Goal: Transaction & Acquisition: Purchase product/service

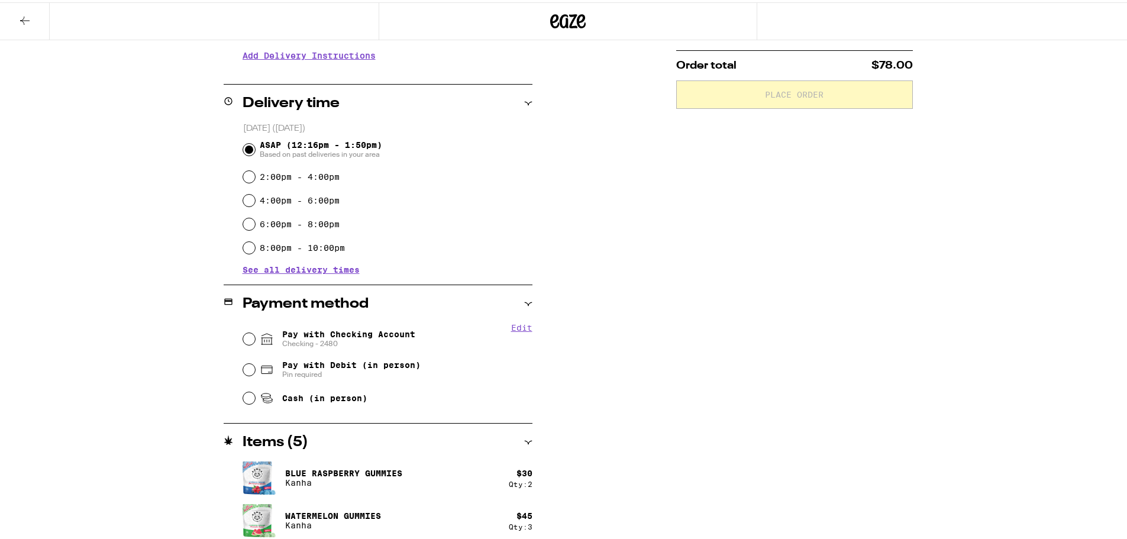
scroll to position [253, 0]
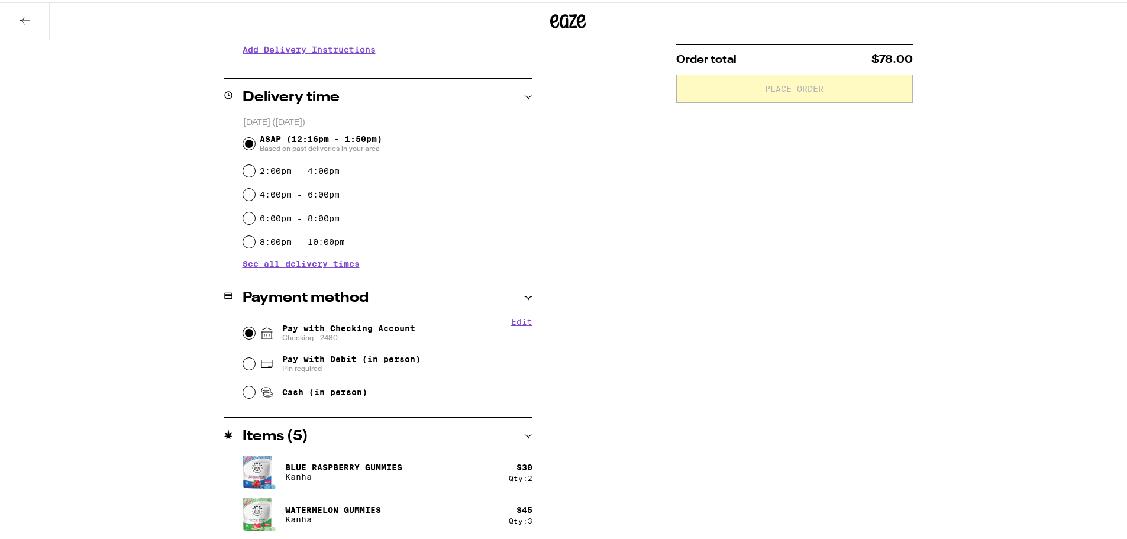
click at [243, 332] on input "Pay with Checking Account Checking - 2480" at bounding box center [249, 331] width 12 height 12
radio input "true"
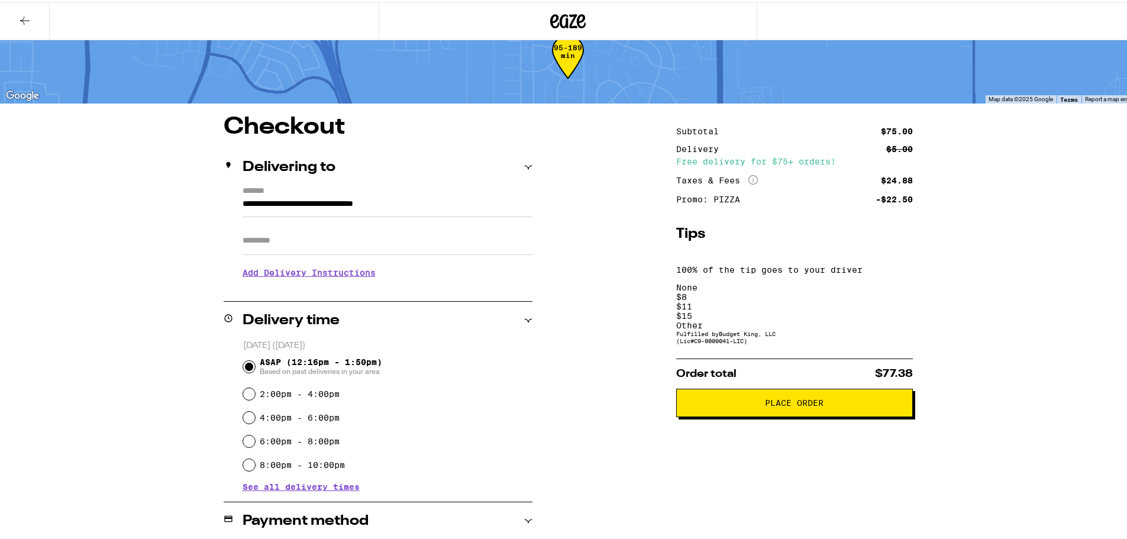
scroll to position [17, 0]
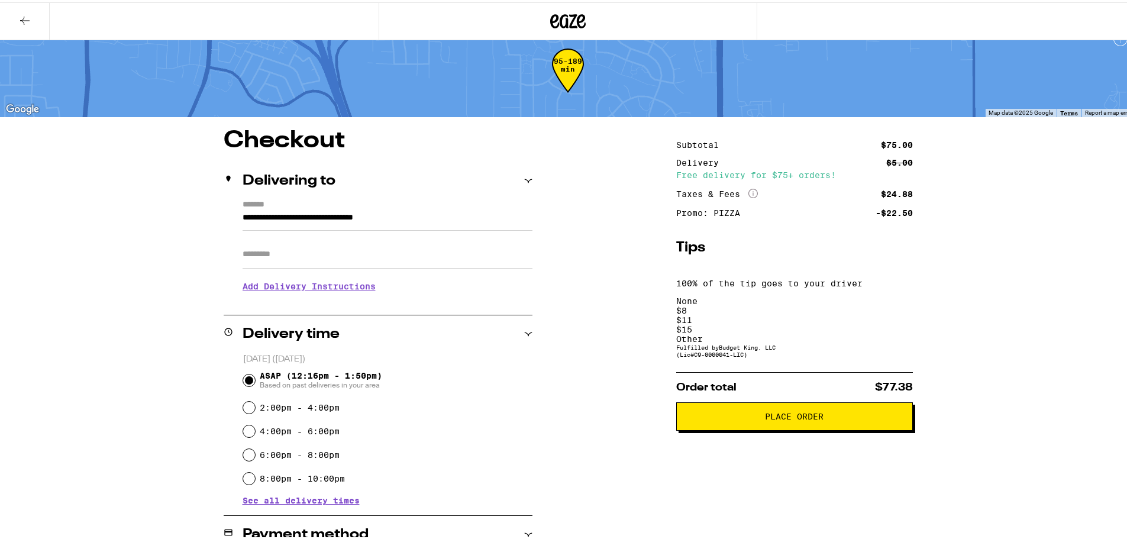
click at [803, 313] on div "$ 11" at bounding box center [794, 317] width 237 height 9
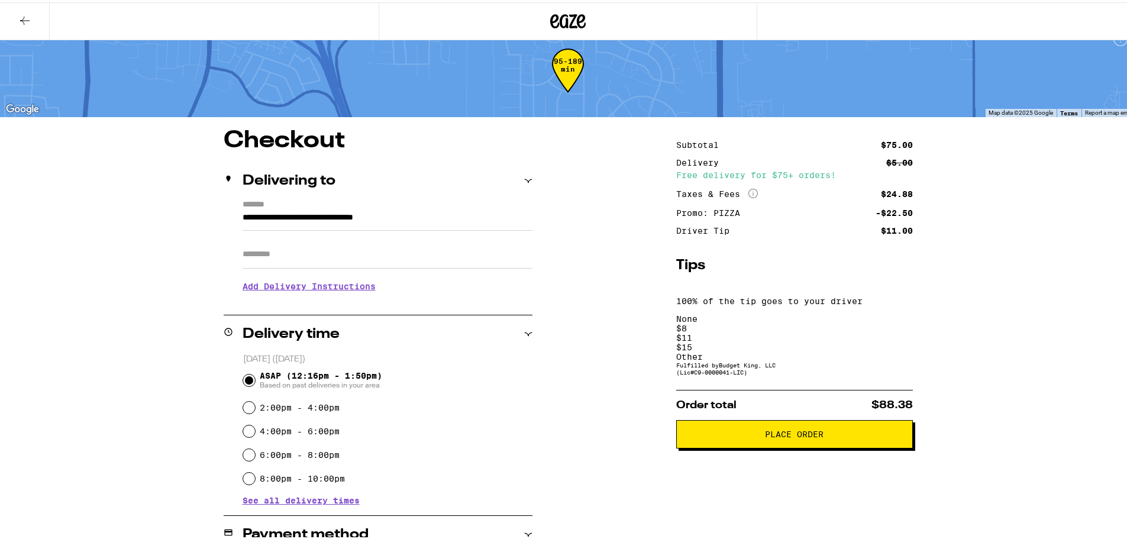
click at [765, 428] on span "Place Order" at bounding box center [794, 432] width 59 height 8
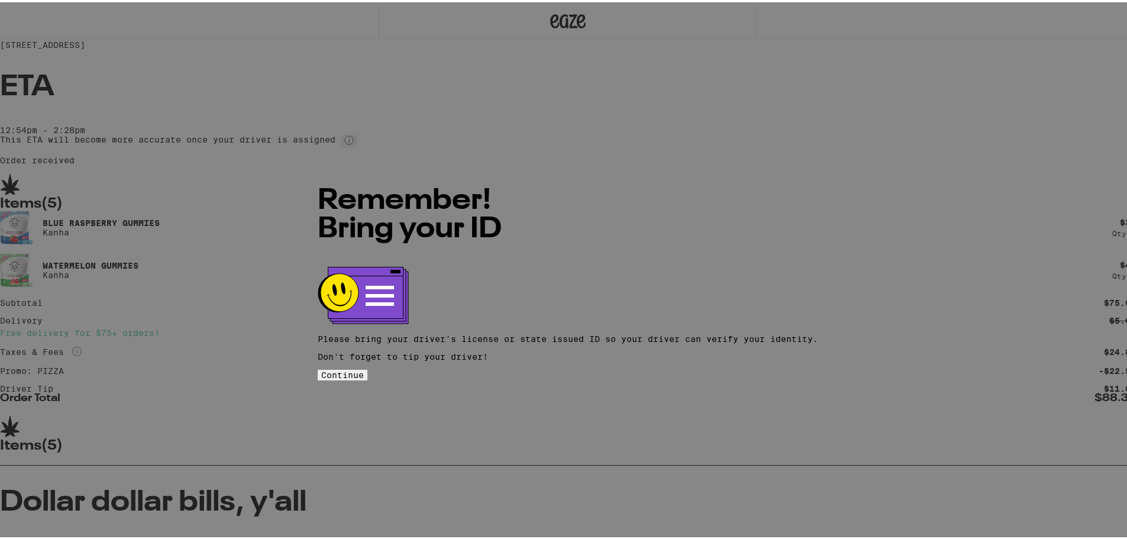
click at [367, 367] on button "Continue" at bounding box center [343, 372] width 50 height 11
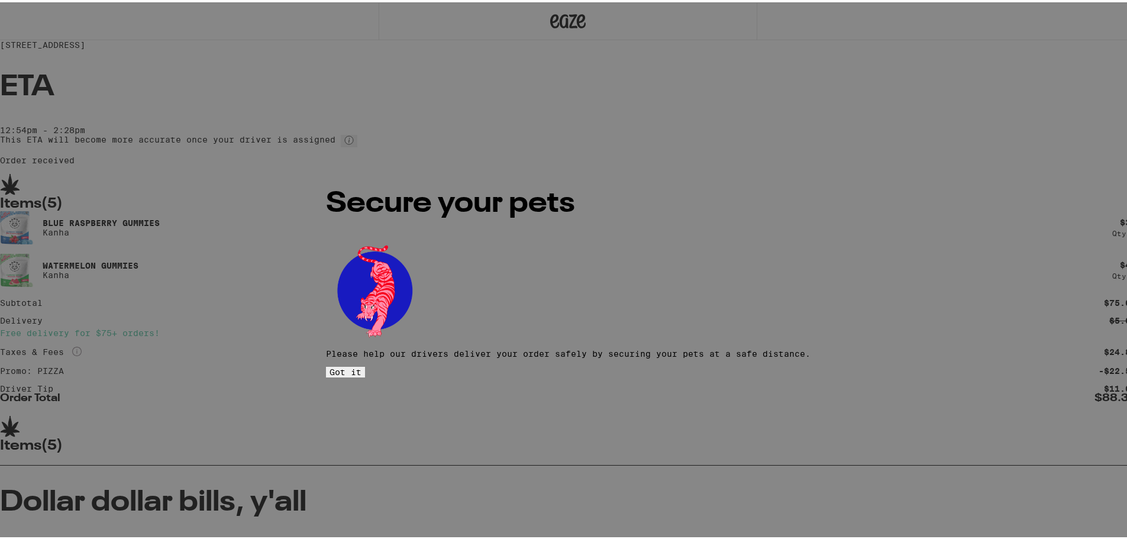
click at [361, 365] on span "Got it" at bounding box center [345, 369] width 32 height 9
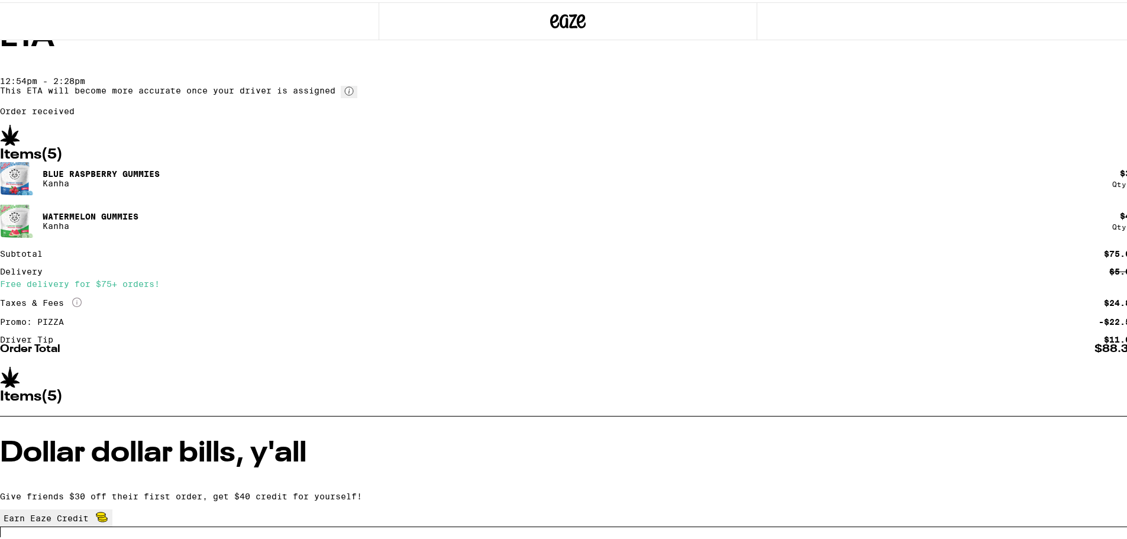
scroll to position [108, 0]
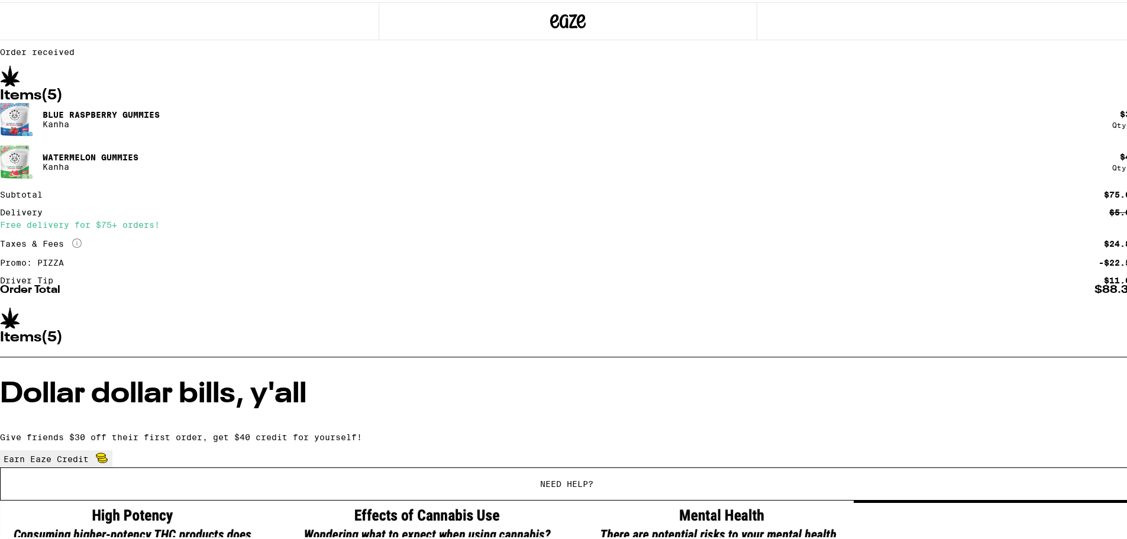
click at [150, 147] on div "8648 White Peacock Way Elk Grove 95624 ETA 12:54pm - 2:28pm This ETA will becom…" at bounding box center [568, 331] width 1136 height 878
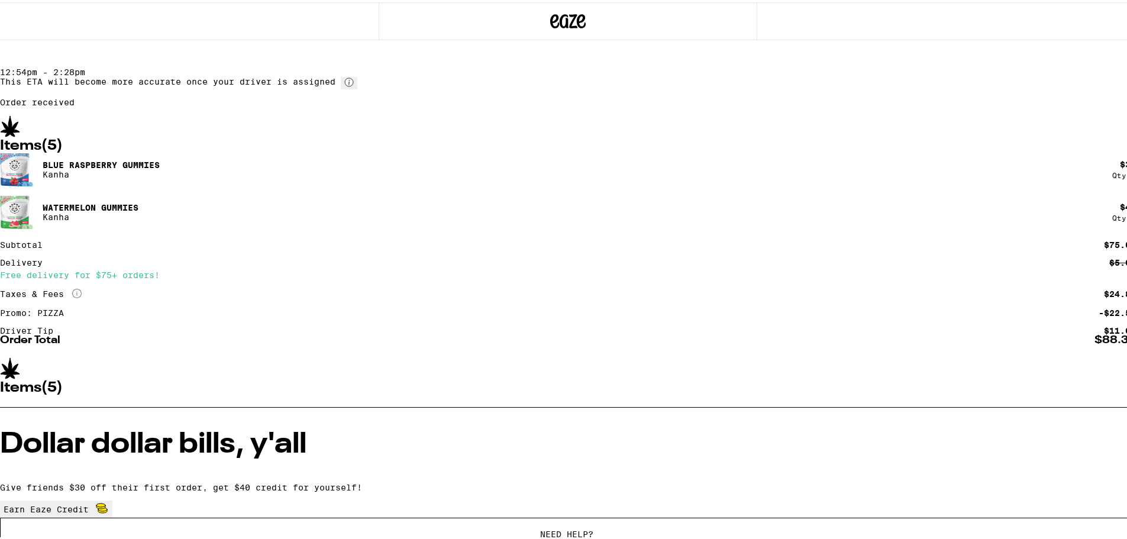
scroll to position [0, 0]
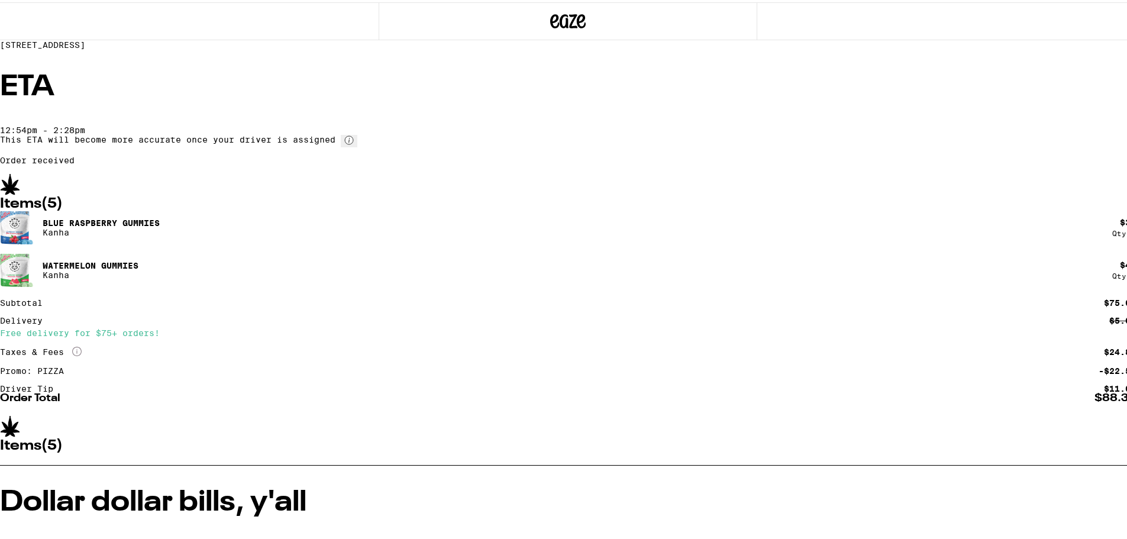
click at [116, 249] on div "8648 White Peacock Way Elk Grove 95624 ETA 12:54pm - 2:28pm This ETA will becom…" at bounding box center [568, 439] width 1136 height 878
click at [1037, 179] on div "8648 White Peacock Way Elk Grove 95624 ETA 12:54pm - 2:28pm This ETA will becom…" at bounding box center [568, 439] width 1136 height 878
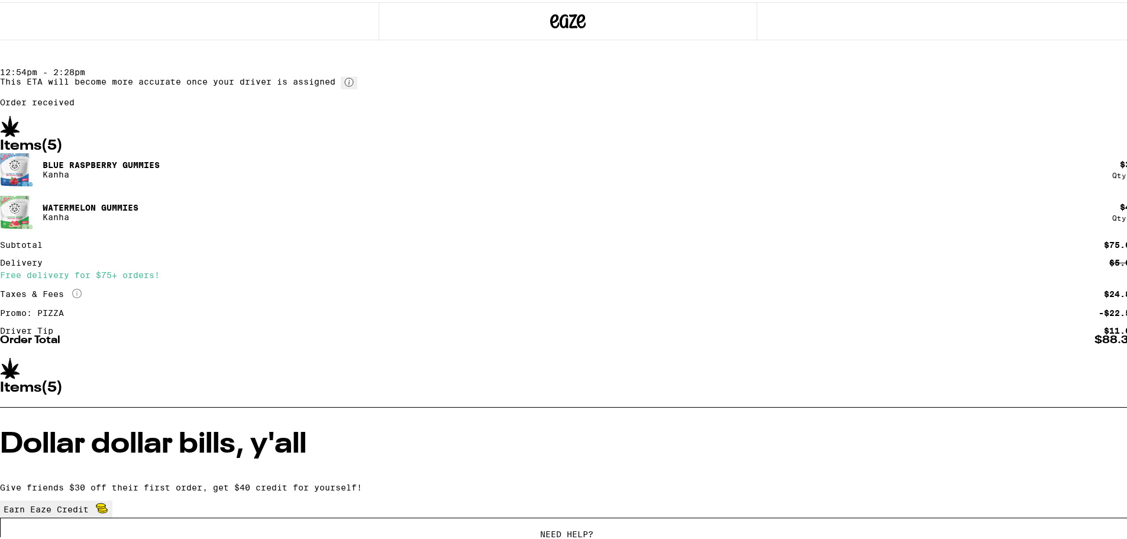
scroll to position [108, 0]
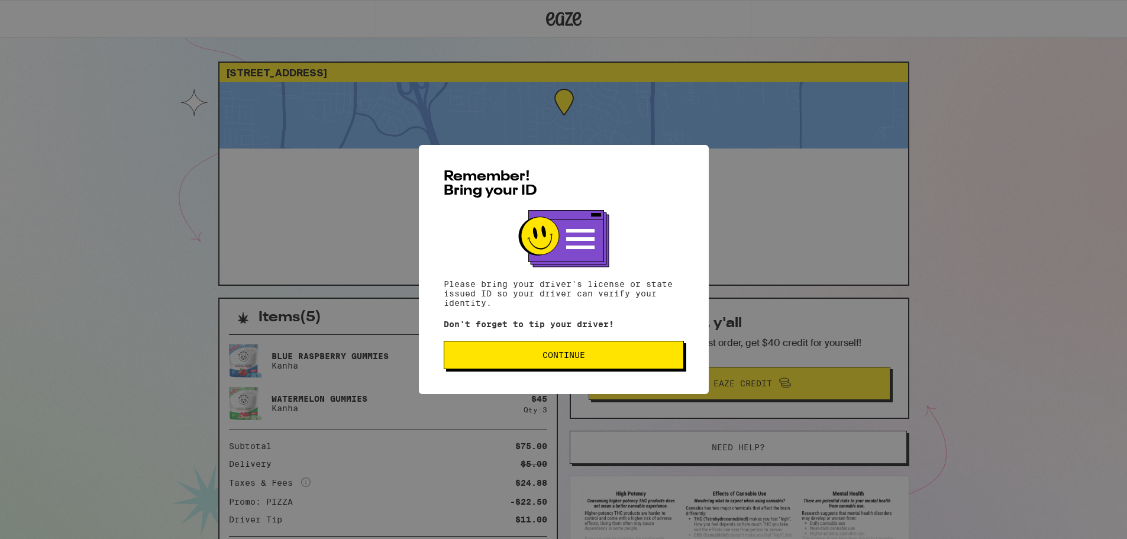
scroll to position [108, 0]
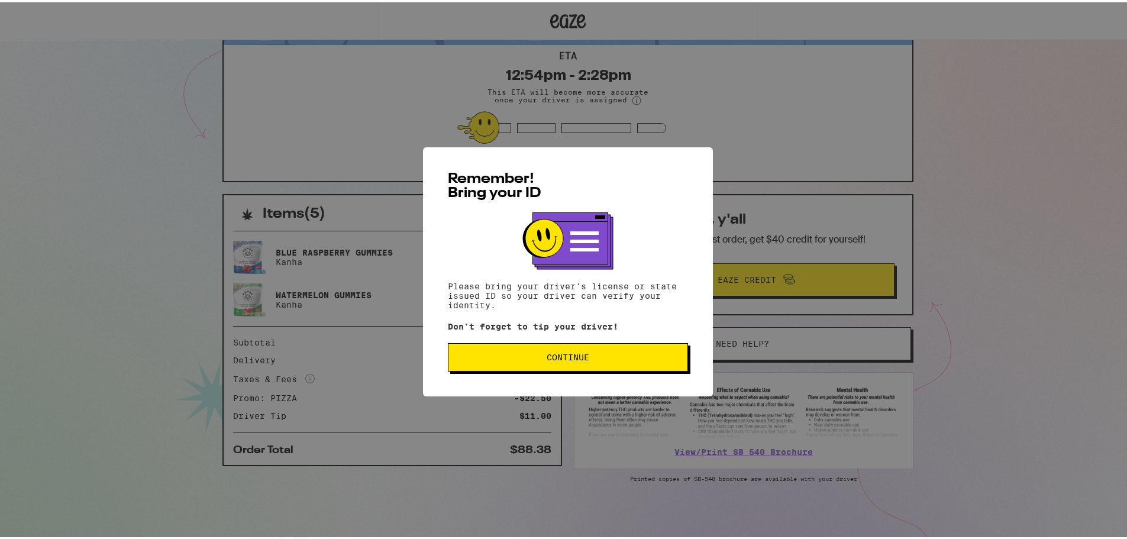
click at [513, 361] on button "Continue" at bounding box center [568, 355] width 240 height 28
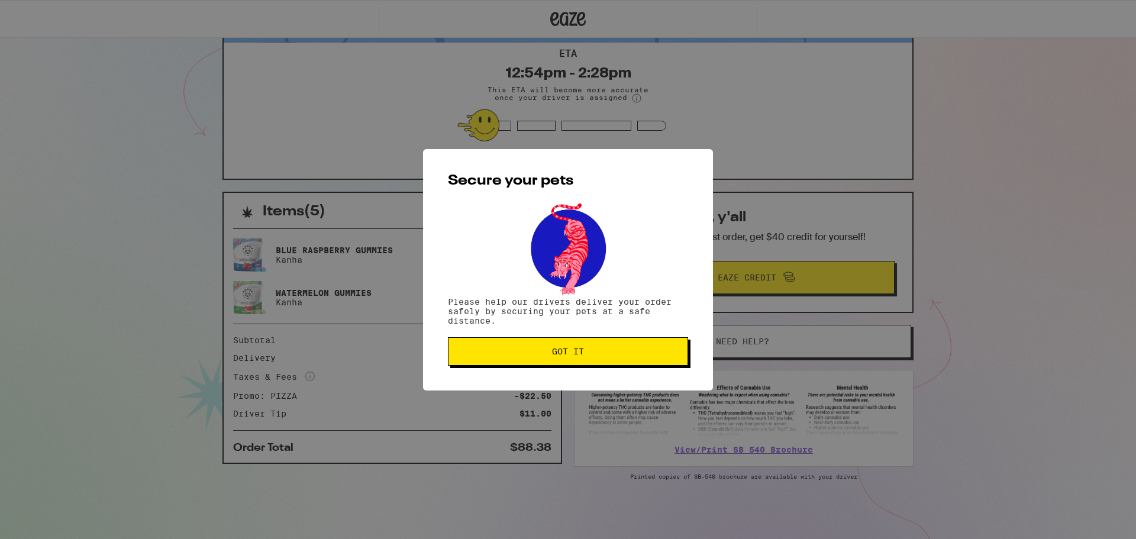
click at [514, 361] on button "Got it" at bounding box center [568, 351] width 240 height 28
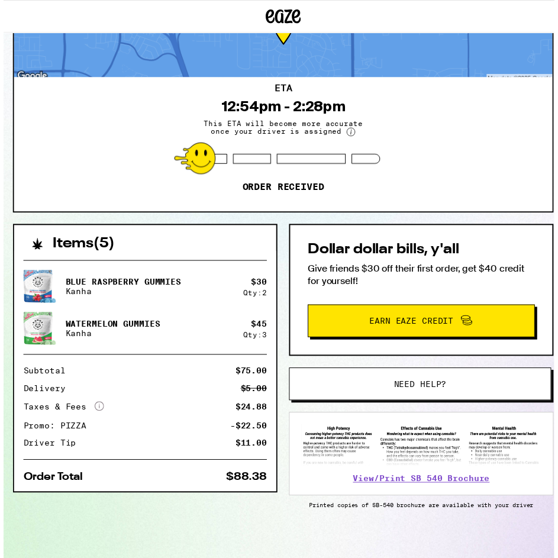
scroll to position [83, 0]
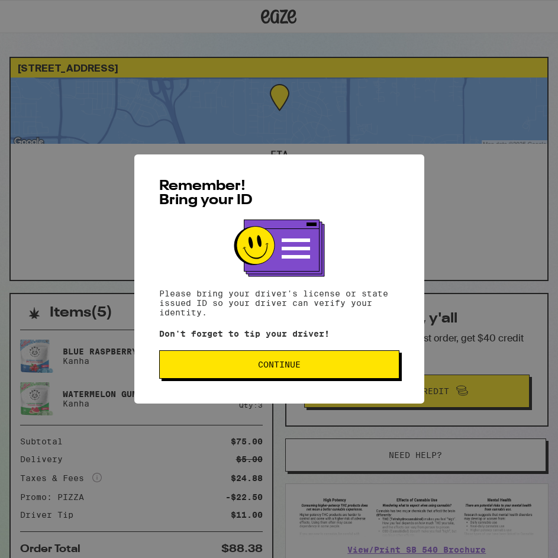
scroll to position [83, 0]
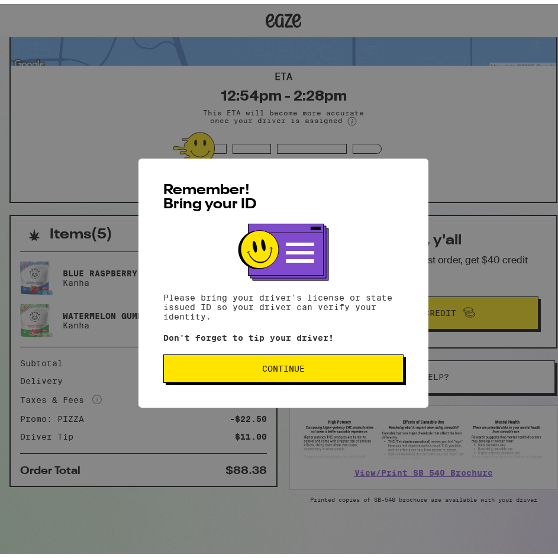
click at [328, 363] on span "Continue" at bounding box center [283, 364] width 220 height 8
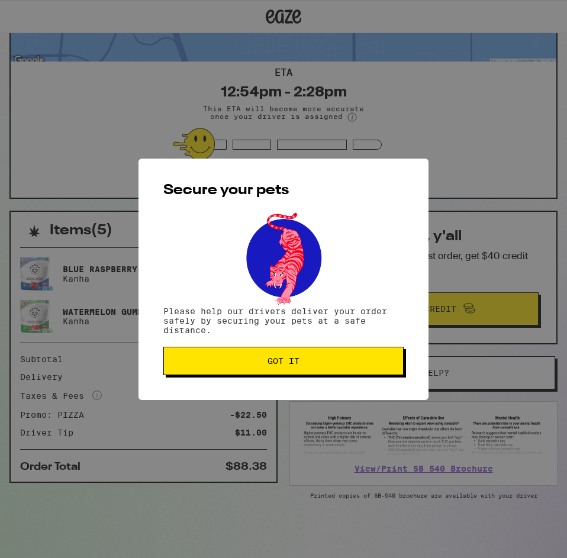
click at [328, 363] on span "Got it" at bounding box center [283, 361] width 220 height 8
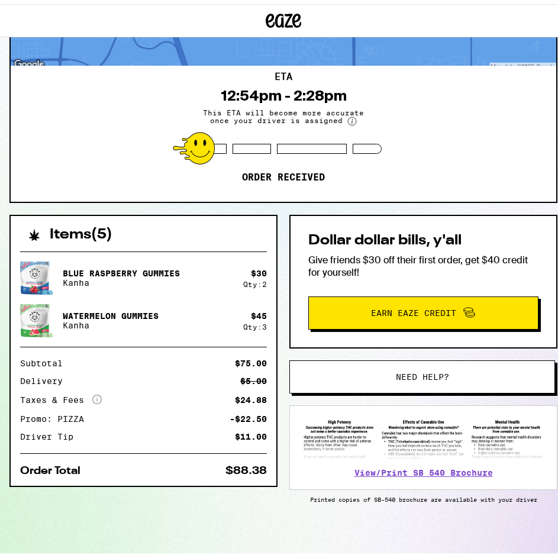
scroll to position [0, 0]
drag, startPoint x: 467, startPoint y: 150, endPoint x: 499, endPoint y: 109, distance: 52.7
click at [468, 150] on div "ETA 12:54pm - 2:28pm This ETA will become more accurate once your driver is ass…" at bounding box center [283, 130] width 545 height 136
drag, startPoint x: 515, startPoint y: 122, endPoint x: 508, endPoint y: 121, distance: 7.1
click at [515, 121] on div "ETA 12:54pm - 2:28pm This ETA will become more accurate once your driver is ass…" at bounding box center [283, 130] width 545 height 136
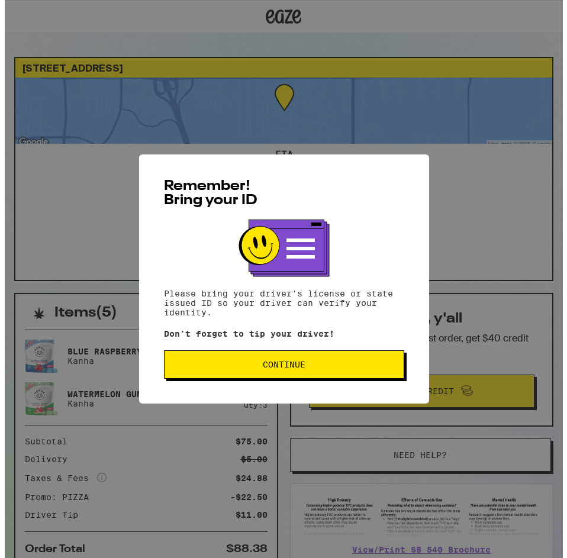
scroll to position [83, 0]
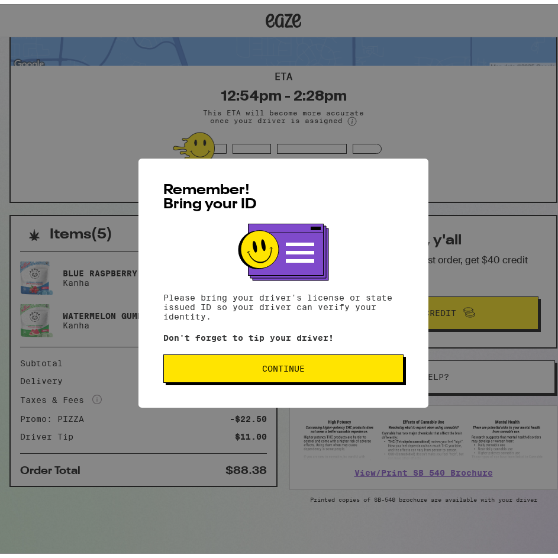
click at [269, 365] on span "Continue" at bounding box center [283, 364] width 43 height 8
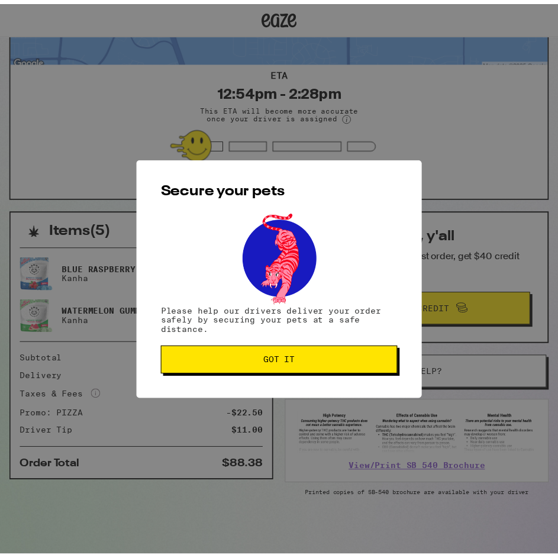
scroll to position [0, 0]
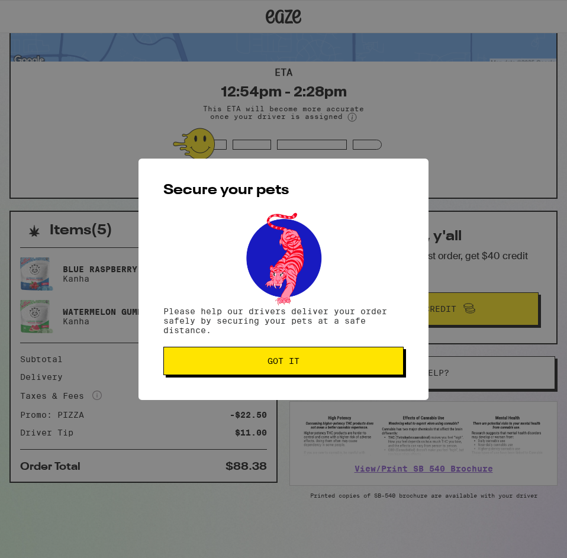
click at [269, 365] on span "Got it" at bounding box center [283, 361] width 32 height 8
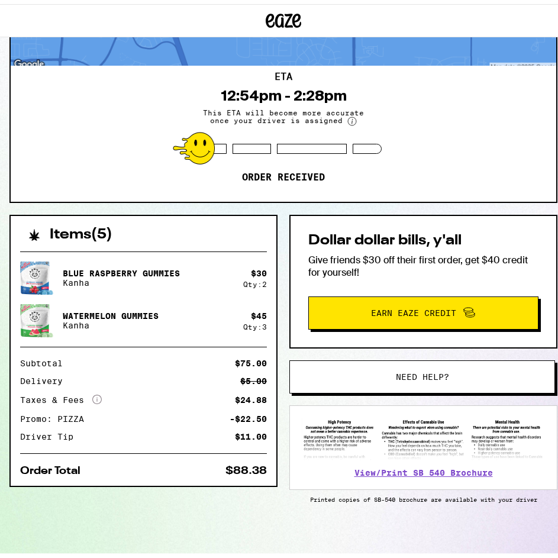
click at [434, 111] on div "ETA 12:54pm - 2:28pm This ETA will become more accurate once your driver is ass…" at bounding box center [283, 130] width 545 height 136
